Goal: Task Accomplishment & Management: Manage account settings

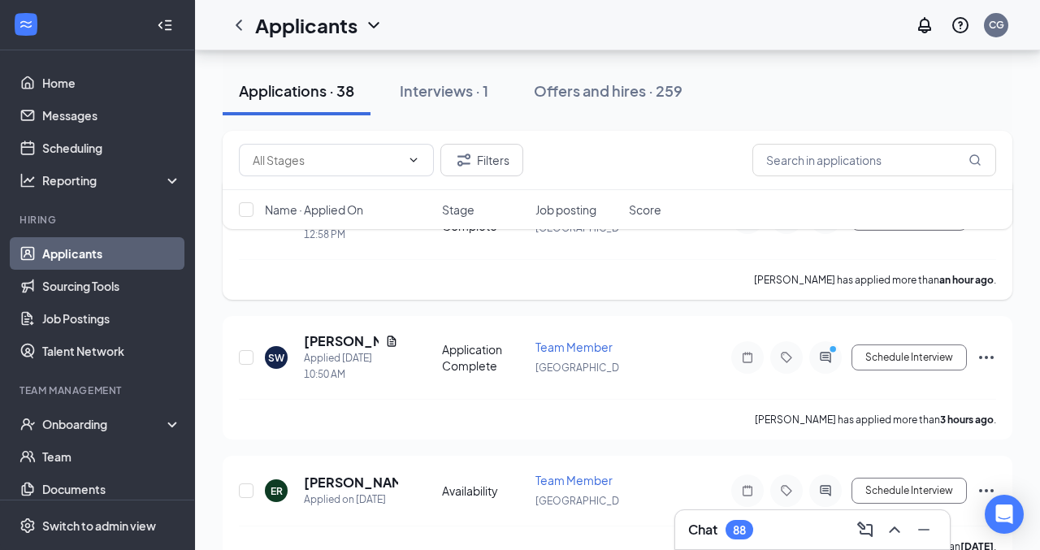
scroll to position [250, 0]
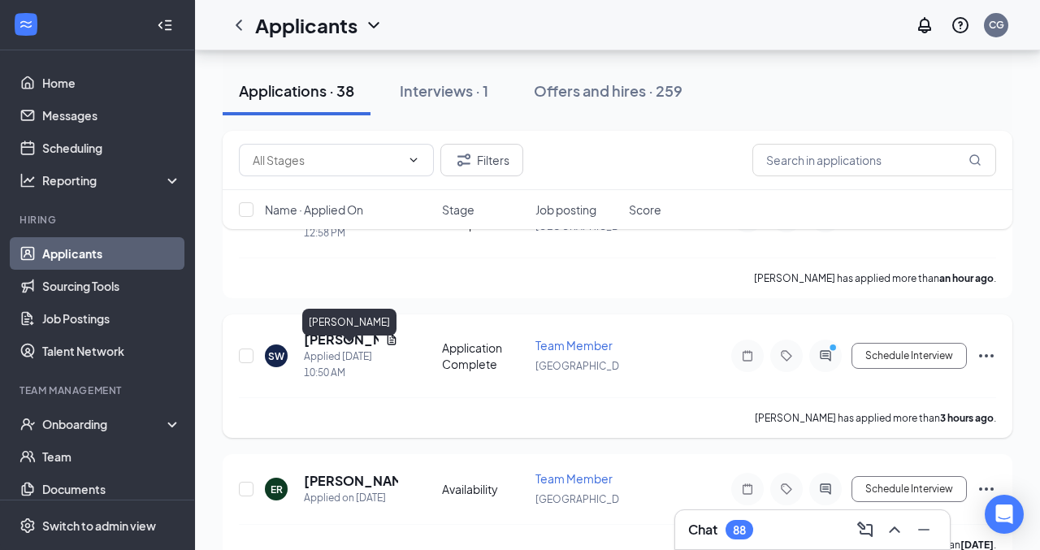
click at [332, 349] on h5 "[PERSON_NAME]" at bounding box center [341, 340] width 75 height 18
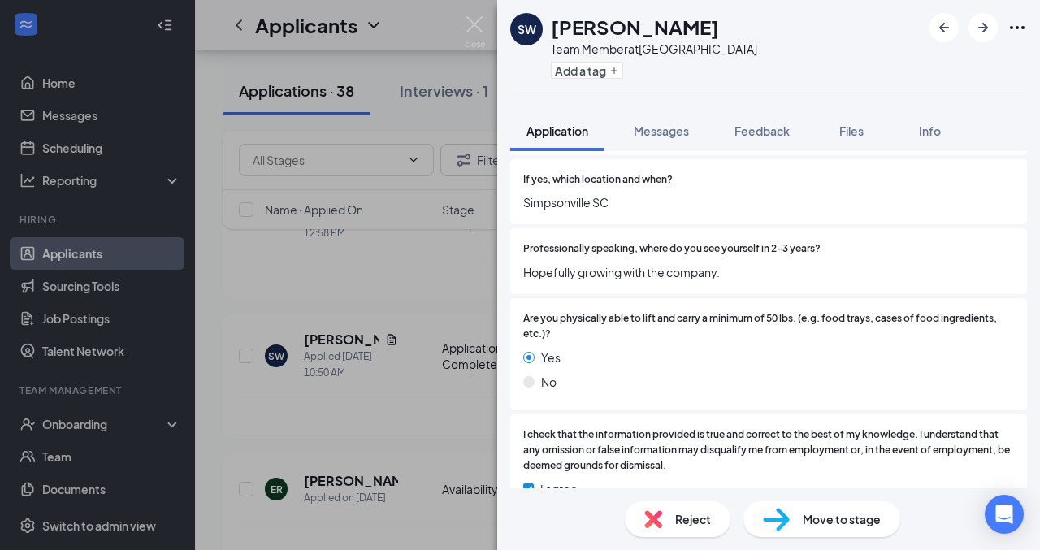
scroll to position [2173, 0]
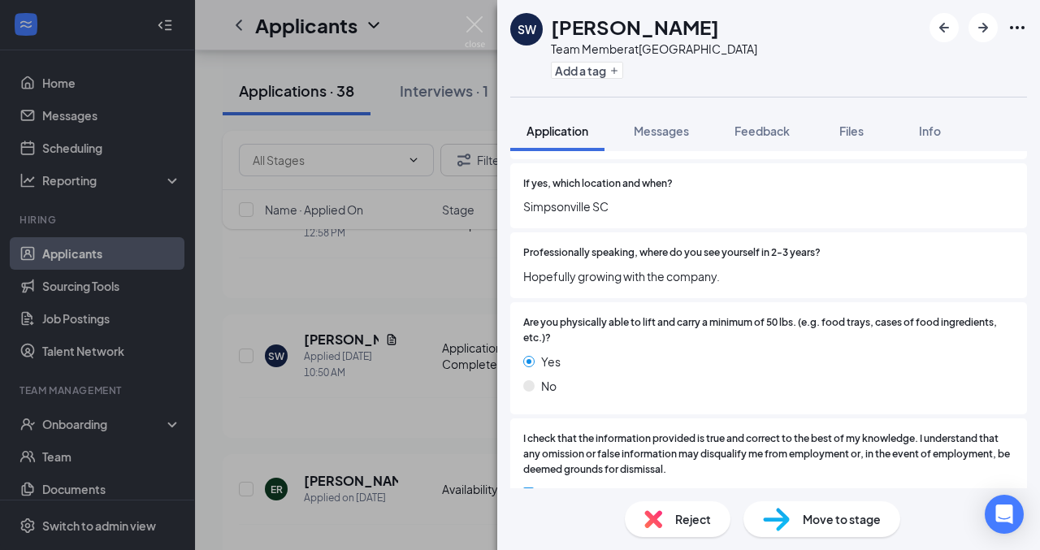
click at [690, 506] on div "Reject" at bounding box center [678, 520] width 106 height 36
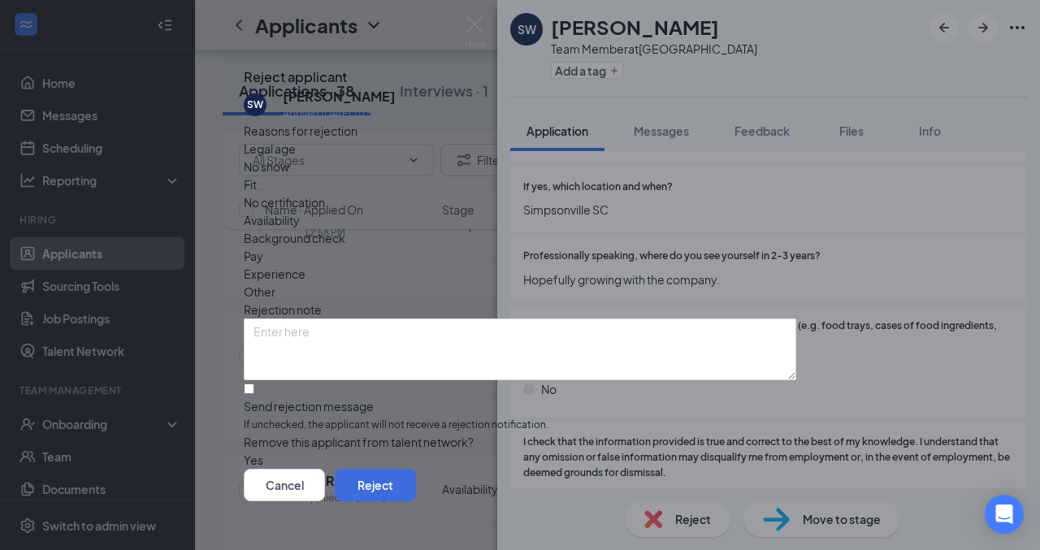
click at [276, 283] on span "Other" at bounding box center [260, 292] width 32 height 18
click at [254, 393] on input "Send rejection message If unchecked, the applicant will not receive a rejection…" at bounding box center [249, 389] width 11 height 11
checkbox input "true"
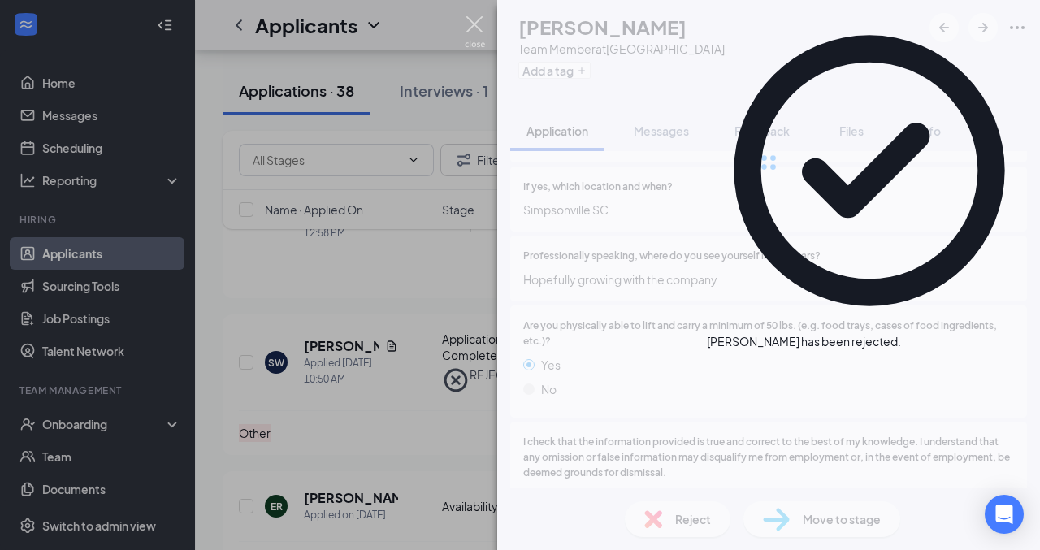
click at [471, 36] on img at bounding box center [475, 32] width 20 height 32
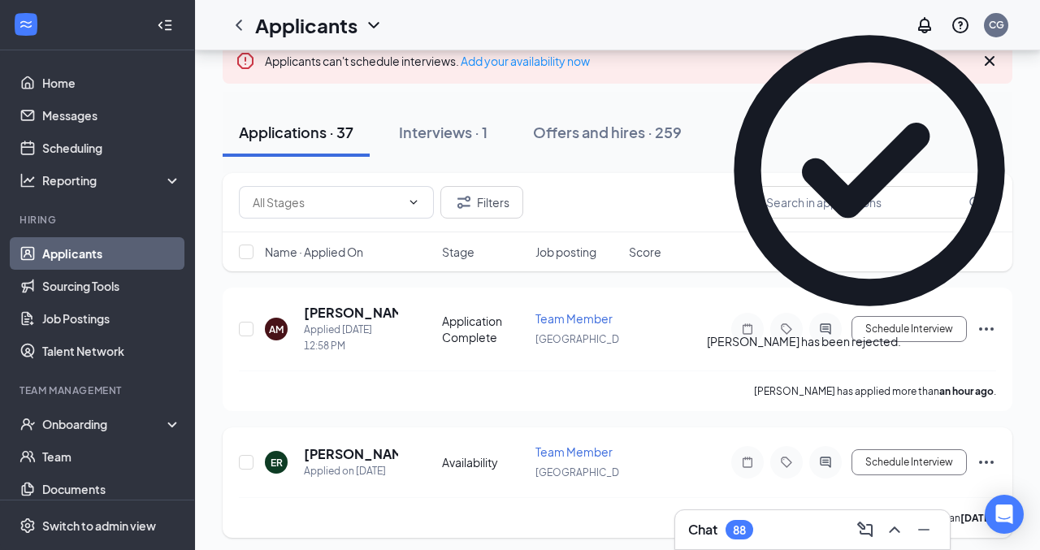
scroll to position [132, 0]
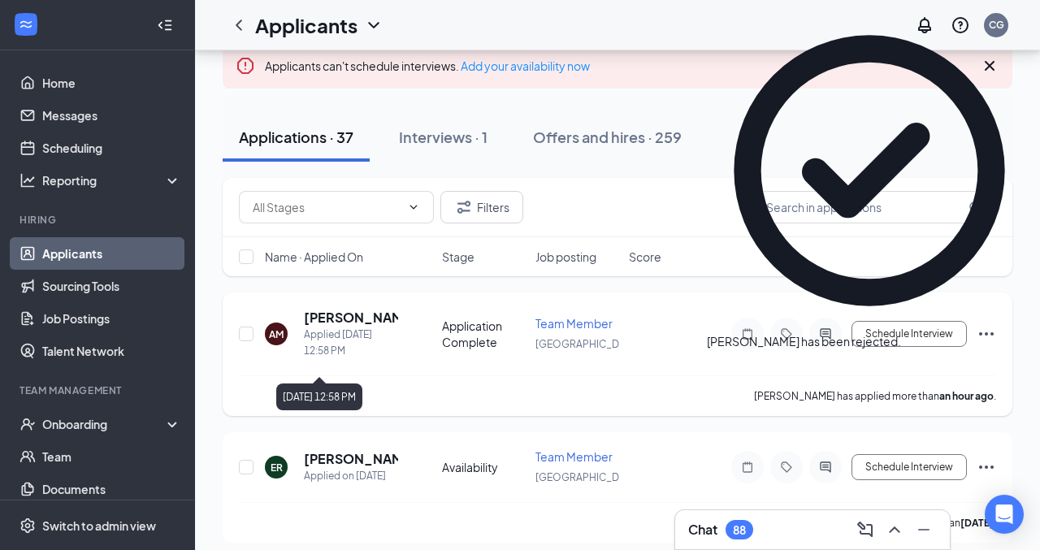
click at [367, 327] on h5 "Ashley Moore" at bounding box center [351, 318] width 94 height 18
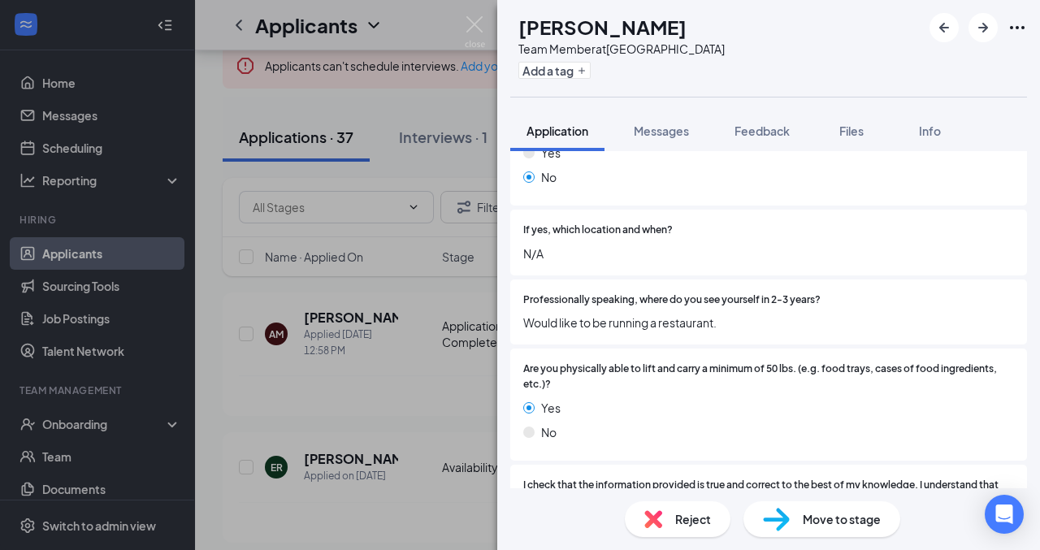
scroll to position [2036, 0]
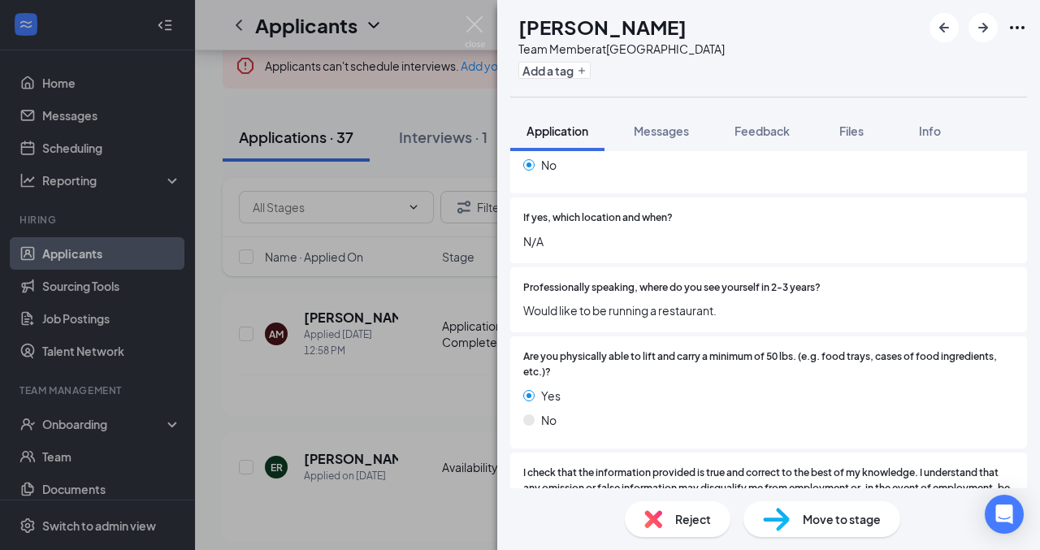
click at [693, 525] on span "Reject" at bounding box center [693, 519] width 36 height 18
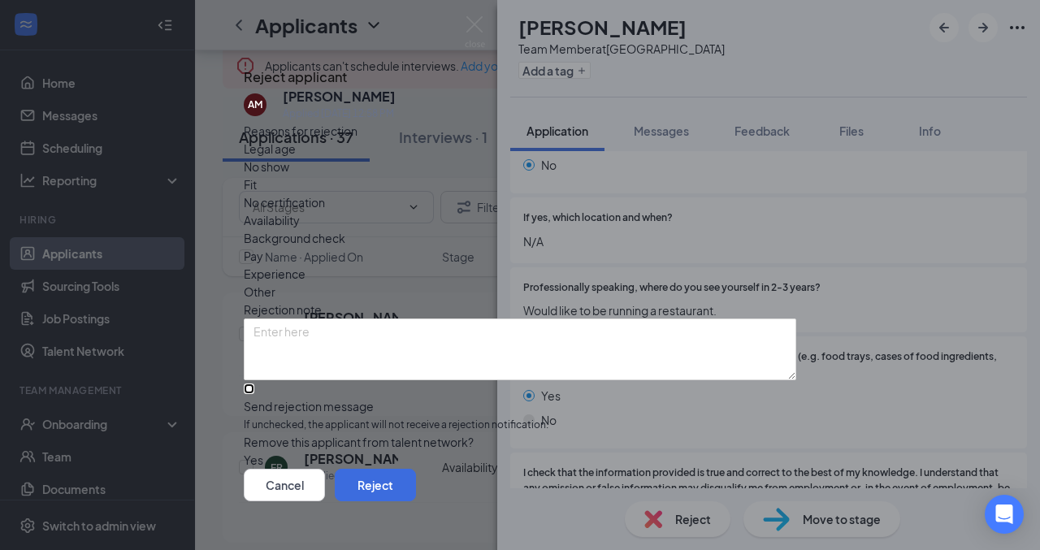
click at [254, 384] on input "Send rejection message If unchecked, the applicant will not receive a rejection…" at bounding box center [249, 389] width 11 height 11
checkbox input "true"
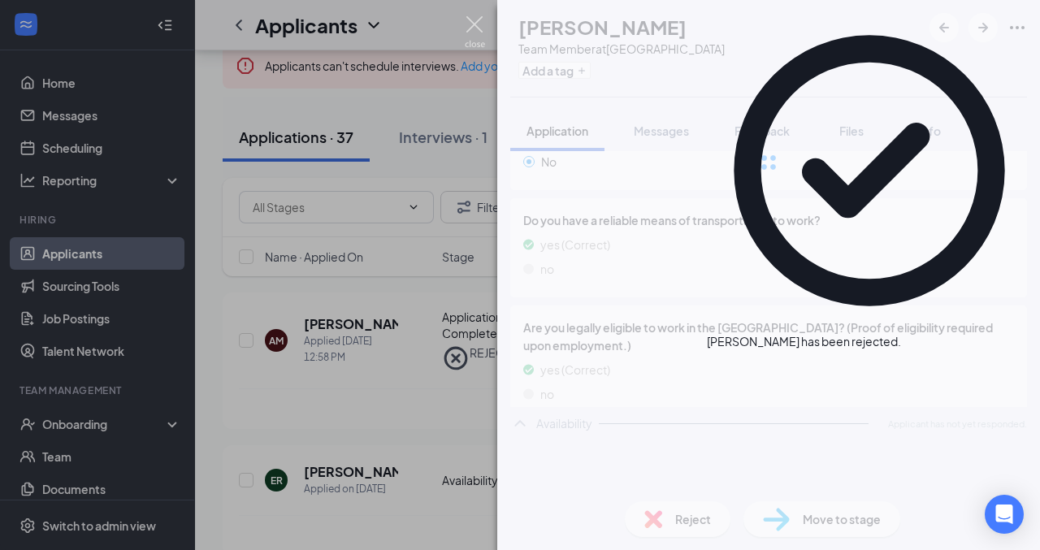
scroll to position [585, 0]
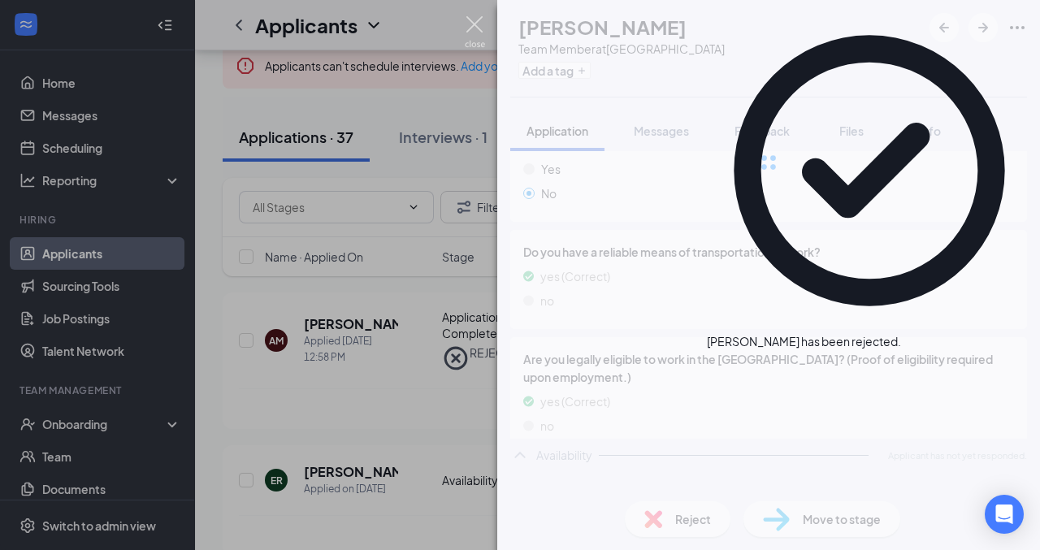
click at [472, 21] on img at bounding box center [475, 32] width 20 height 32
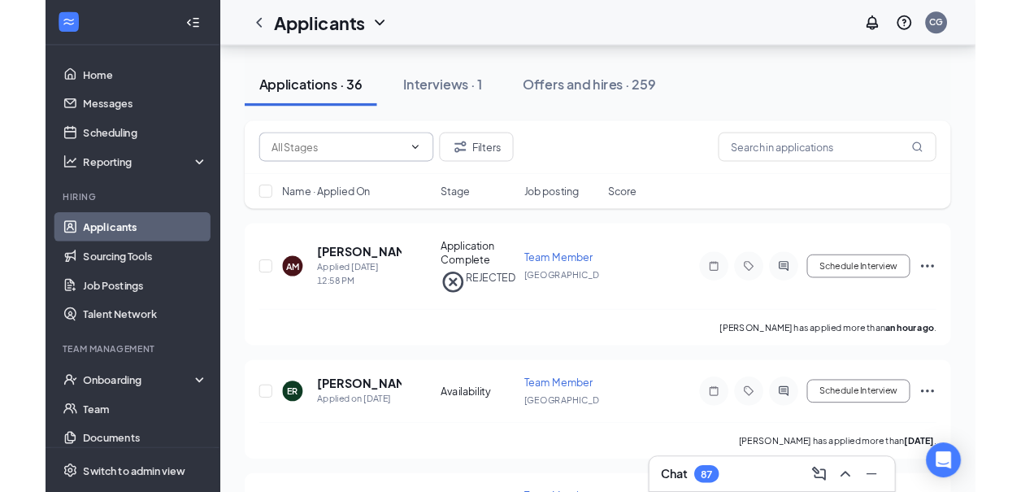
scroll to position [189, 0]
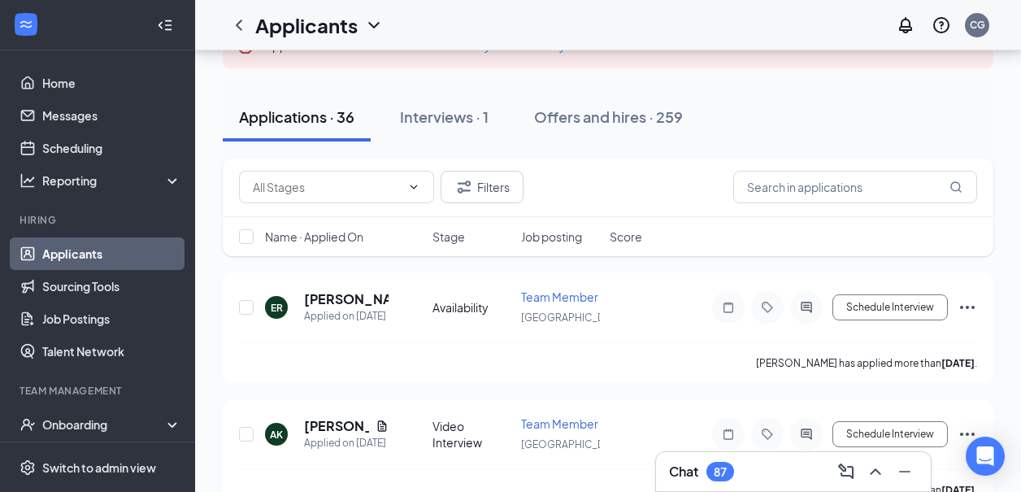
scroll to position [150, 0]
